Goal: Find specific page/section: Find specific page/section

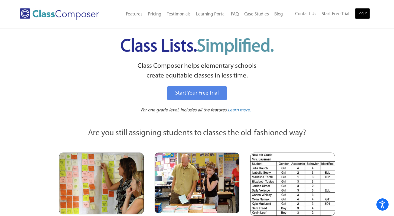
click at [361, 16] on link "Log In" at bounding box center [362, 13] width 15 height 11
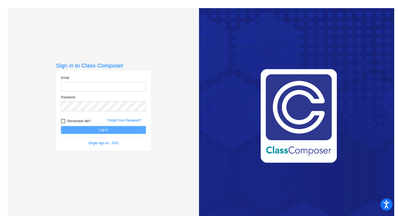
type input "edavis@sd25.org"
click at [109, 128] on button "Log In" at bounding box center [103, 130] width 85 height 8
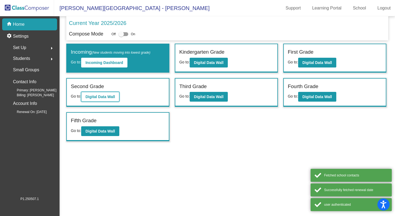
click at [92, 94] on b "Digital Data Wall" at bounding box center [101, 96] width 30 height 4
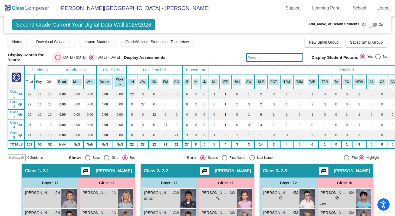
click at [70, 58] on div "2024 - 2025" at bounding box center [73, 57] width 25 height 5
click at [58, 60] on input "2024 - 2025" at bounding box center [58, 60] width 0 height 0
radio input "true"
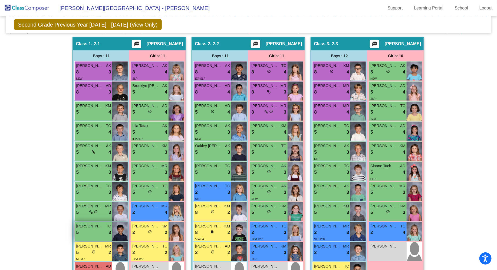
scroll to position [137, 0]
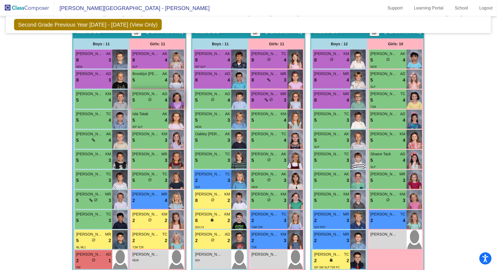
click at [152, 91] on span "Hazel Reel" at bounding box center [145, 94] width 27 height 6
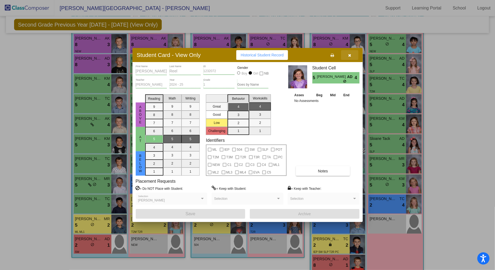
click at [348, 55] on icon "button" at bounding box center [349, 55] width 3 height 4
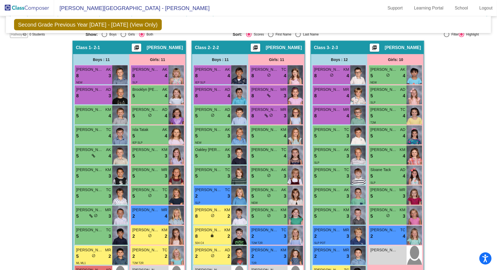
scroll to position [123, 0]
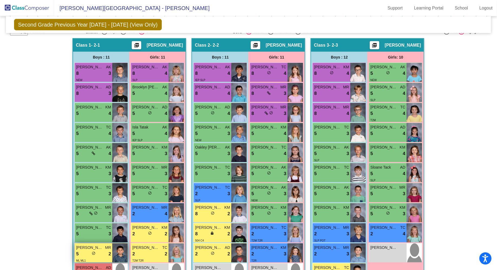
click at [99, 215] on div "5 lock do_not_disturb_alt 2" at bounding box center [93, 253] width 35 height 7
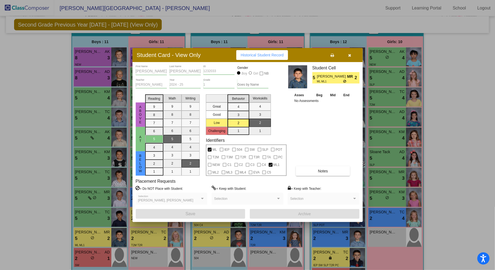
click at [348, 55] on icon "button" at bounding box center [349, 55] width 3 height 4
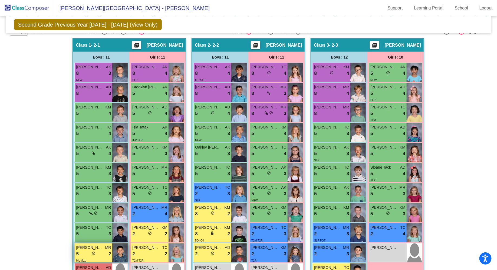
scroll to position [140, 0]
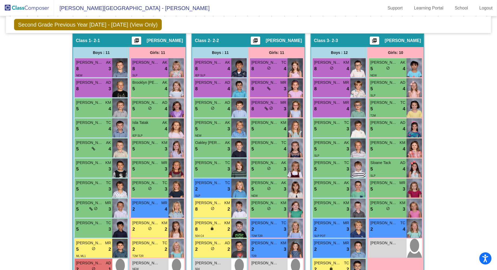
scroll to position [129, 0]
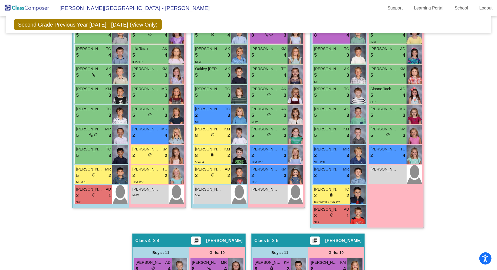
scroll to position [0, 0]
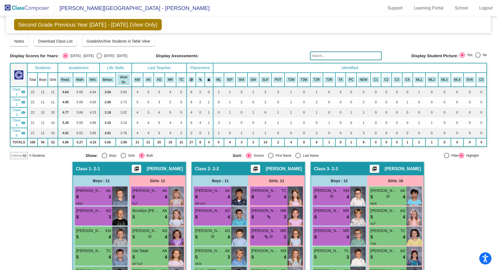
click at [32, 5] on img at bounding box center [27, 8] width 54 height 16
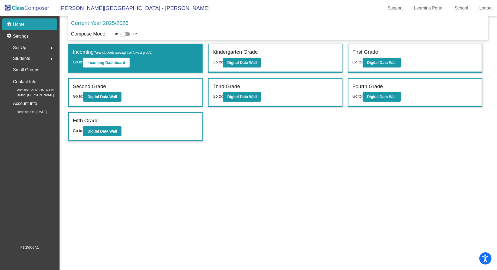
click at [204, 5] on mat-toolbar "Olive-Mary Stitt Elementary - Erin Support Learning Portal School Logout" at bounding box center [248, 8] width 497 height 16
click at [113, 132] on b "Digital Data Wall" at bounding box center [102, 131] width 30 height 4
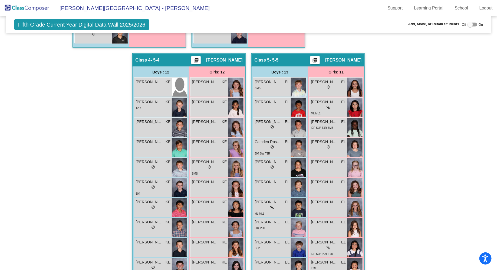
scroll to position [402, 0]
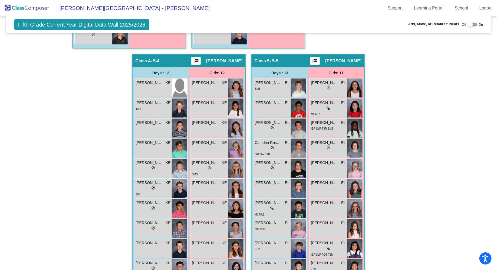
click at [398, 124] on div "Hallway - Hallway Class picture_as_pdf Add Student First Name Last Name Student…" at bounding box center [249, 53] width 478 height 587
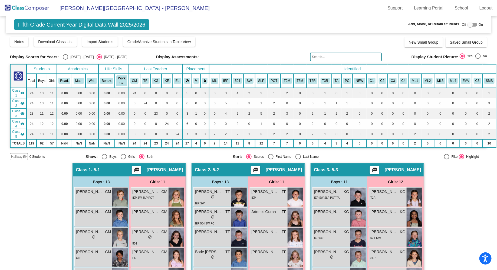
click at [25, 8] on img at bounding box center [27, 8] width 54 height 16
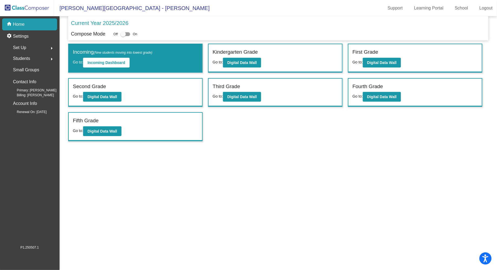
click at [189, 11] on mat-toolbar "Olive-Mary Stitt Elementary - Erin Support Learning Portal School Logout" at bounding box center [248, 8] width 497 height 16
